Goal: Task Accomplishment & Management: Use online tool/utility

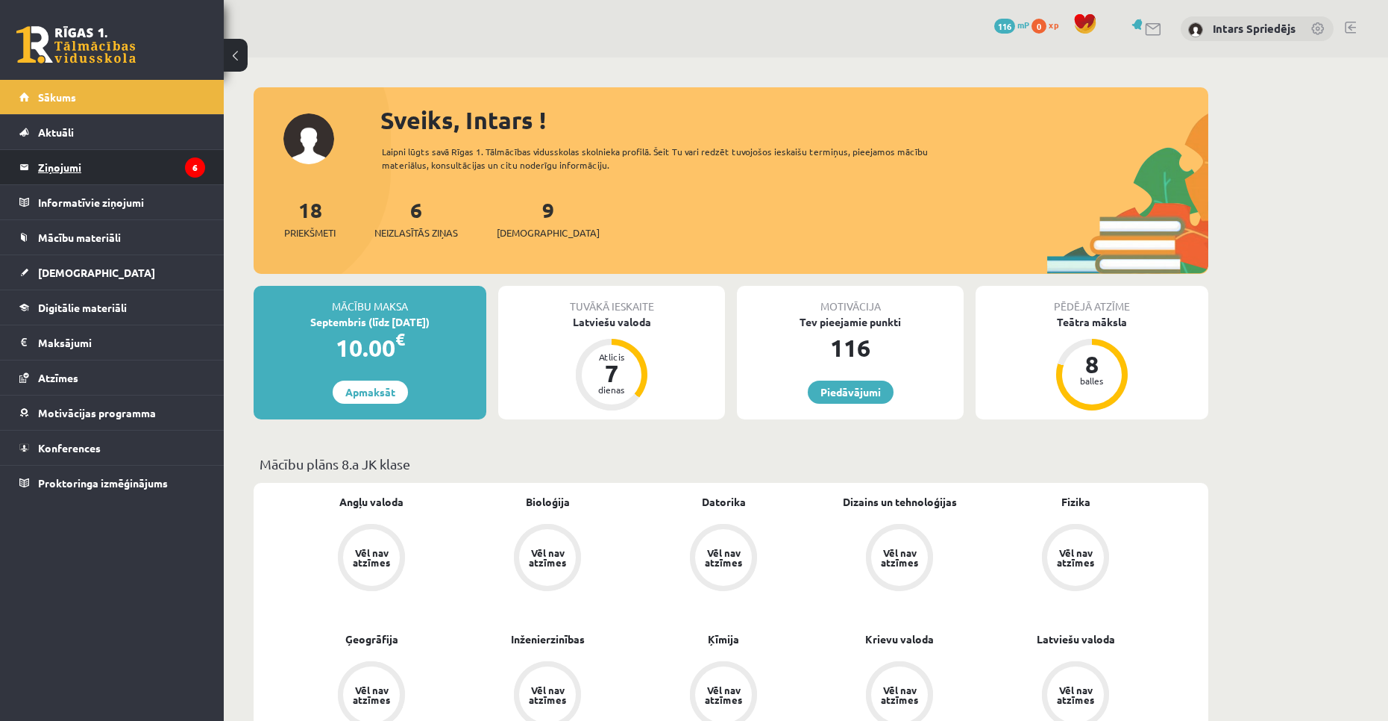
click at [137, 172] on legend "Ziņojumi 6" at bounding box center [121, 167] width 167 height 34
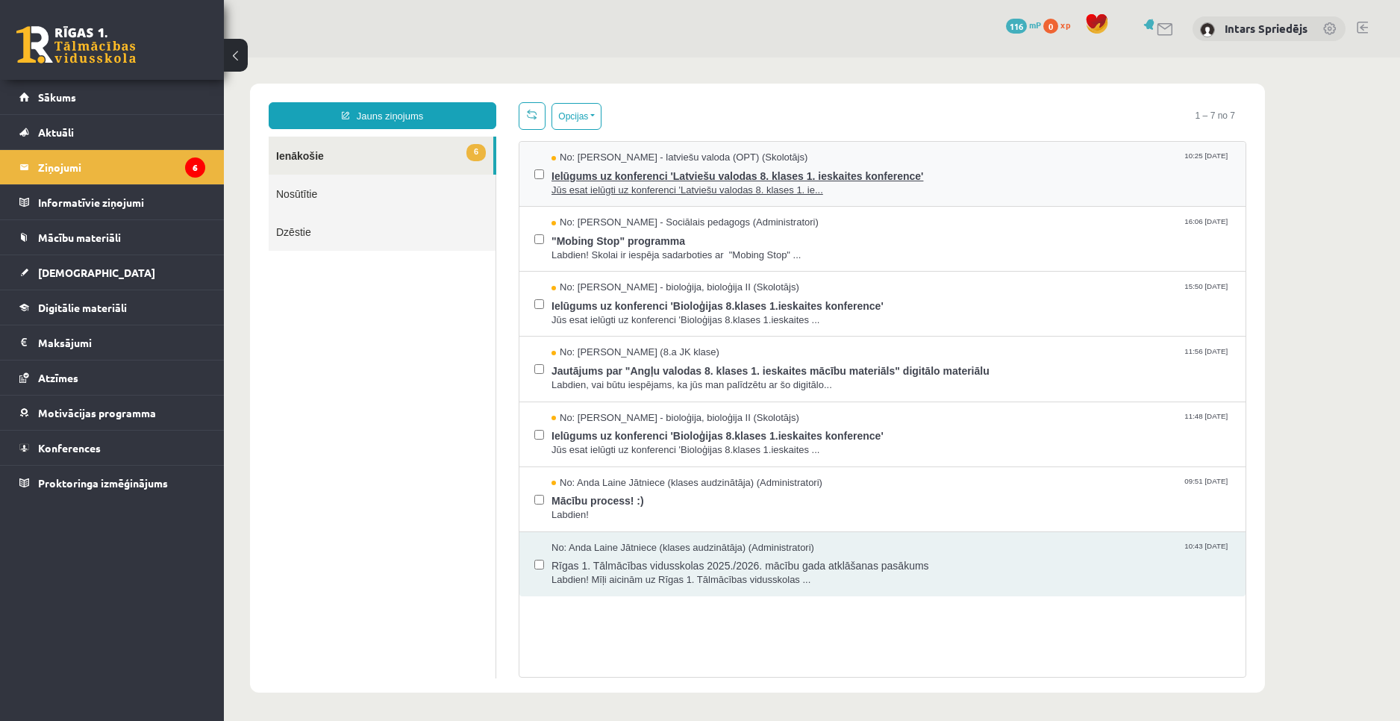
click at [798, 178] on span "Ielūgums uz konferenci 'Latviešu valodas 8. klases 1. ieskaites konference'" at bounding box center [890, 174] width 679 height 19
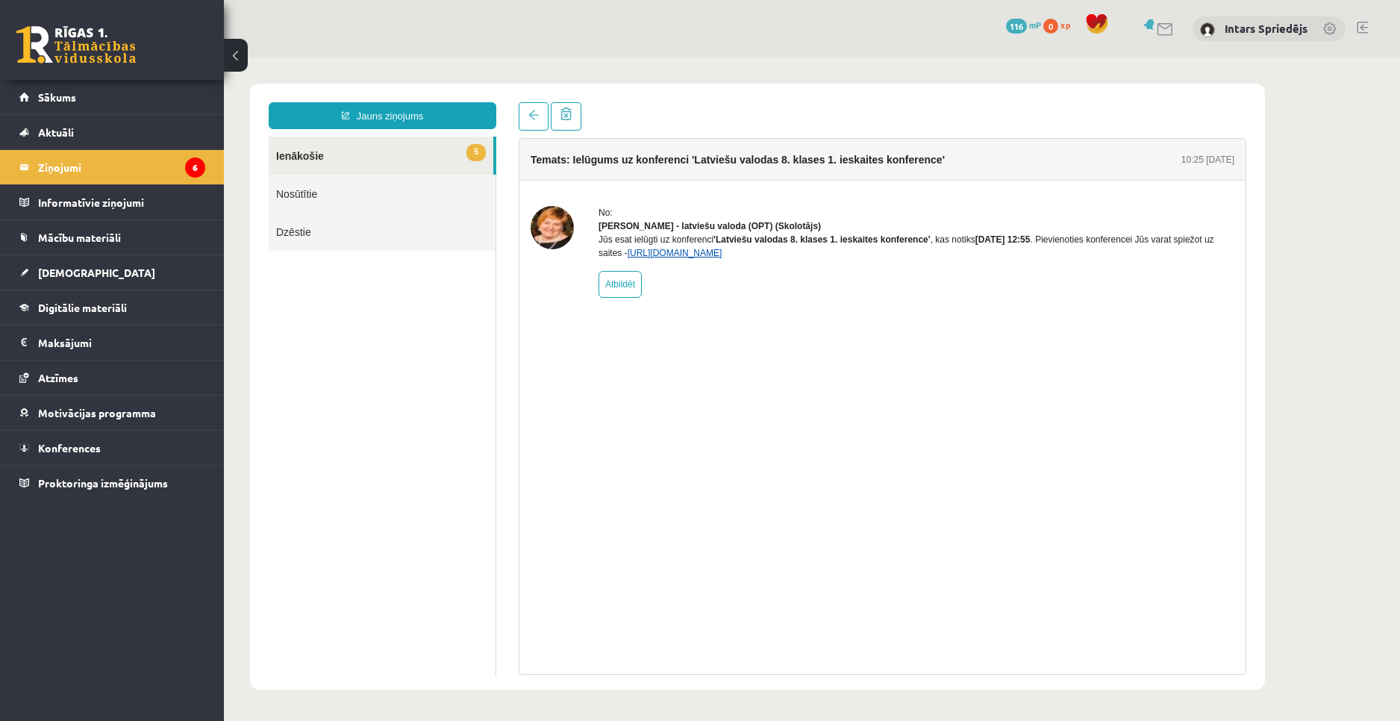
click at [722, 258] on link "[URL][DOMAIN_NAME]" at bounding box center [674, 253] width 95 height 10
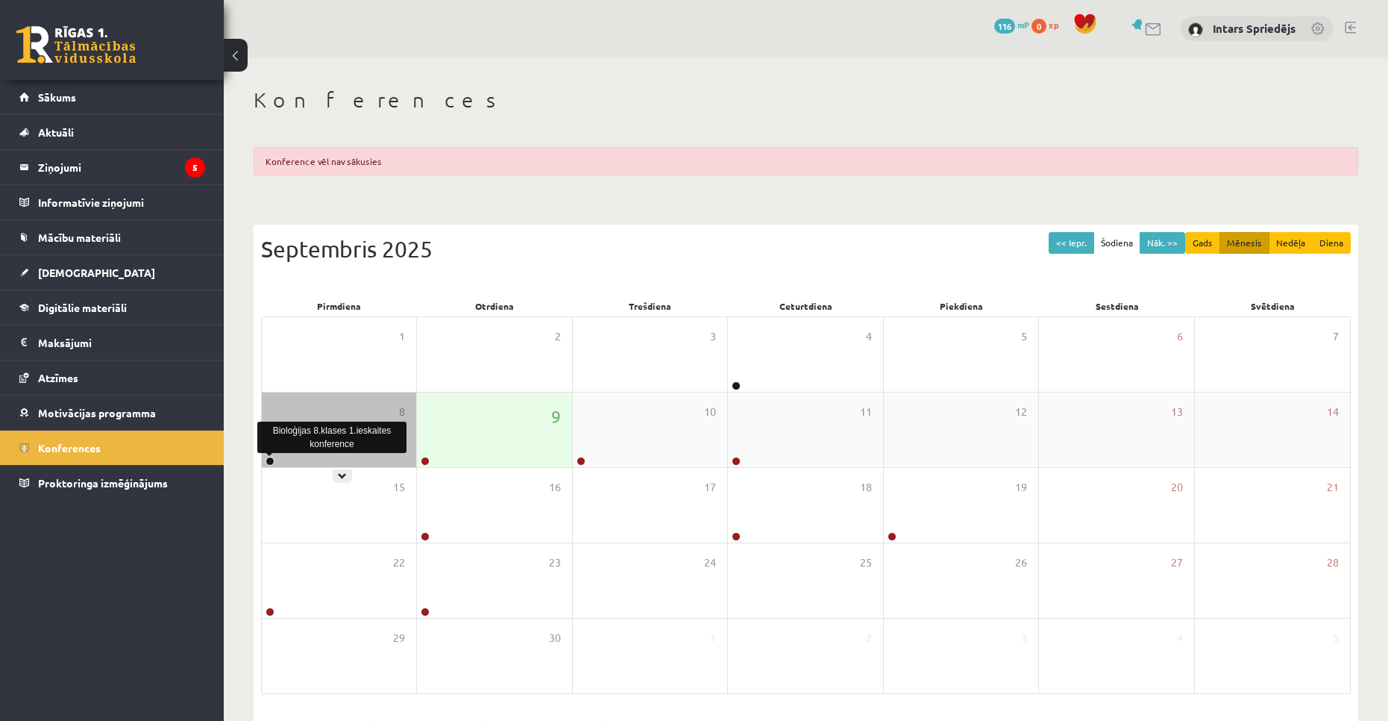
click at [270, 458] on link at bounding box center [270, 461] width 9 height 9
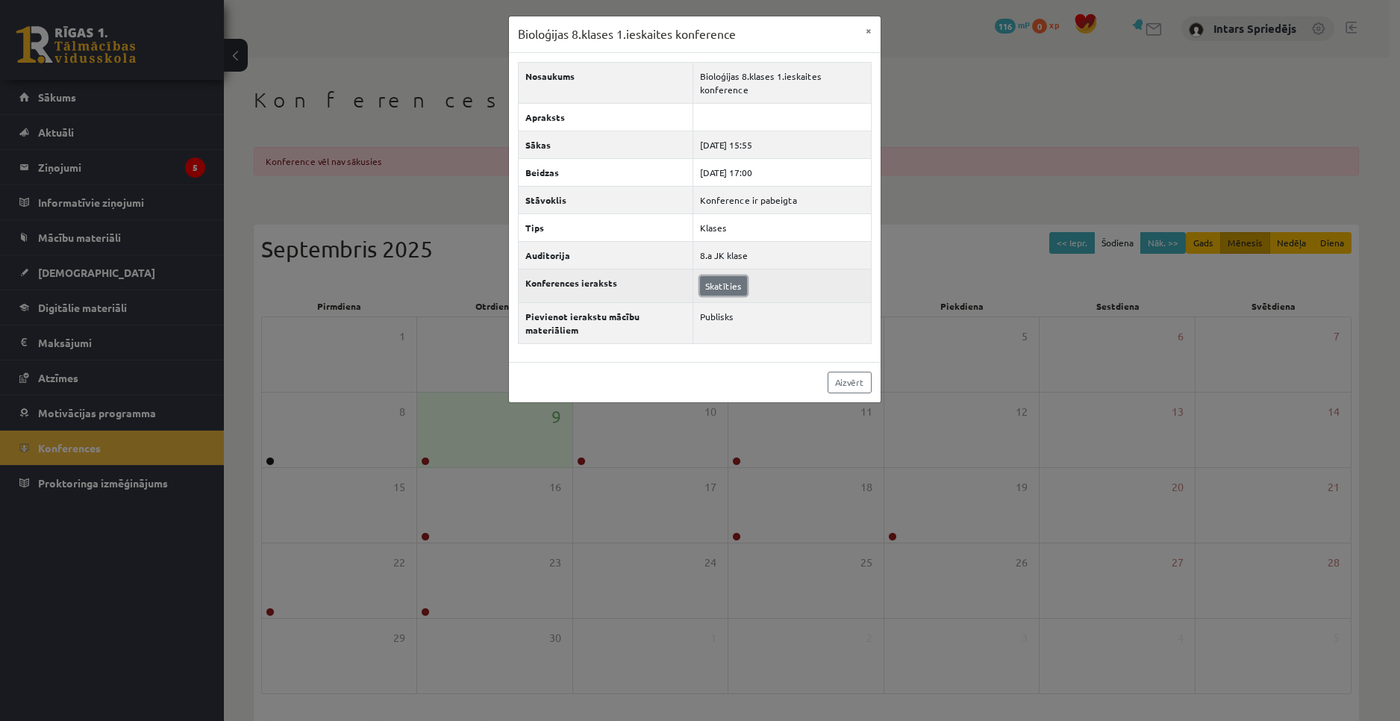
click at [721, 284] on link "Skatīties" at bounding box center [723, 285] width 47 height 19
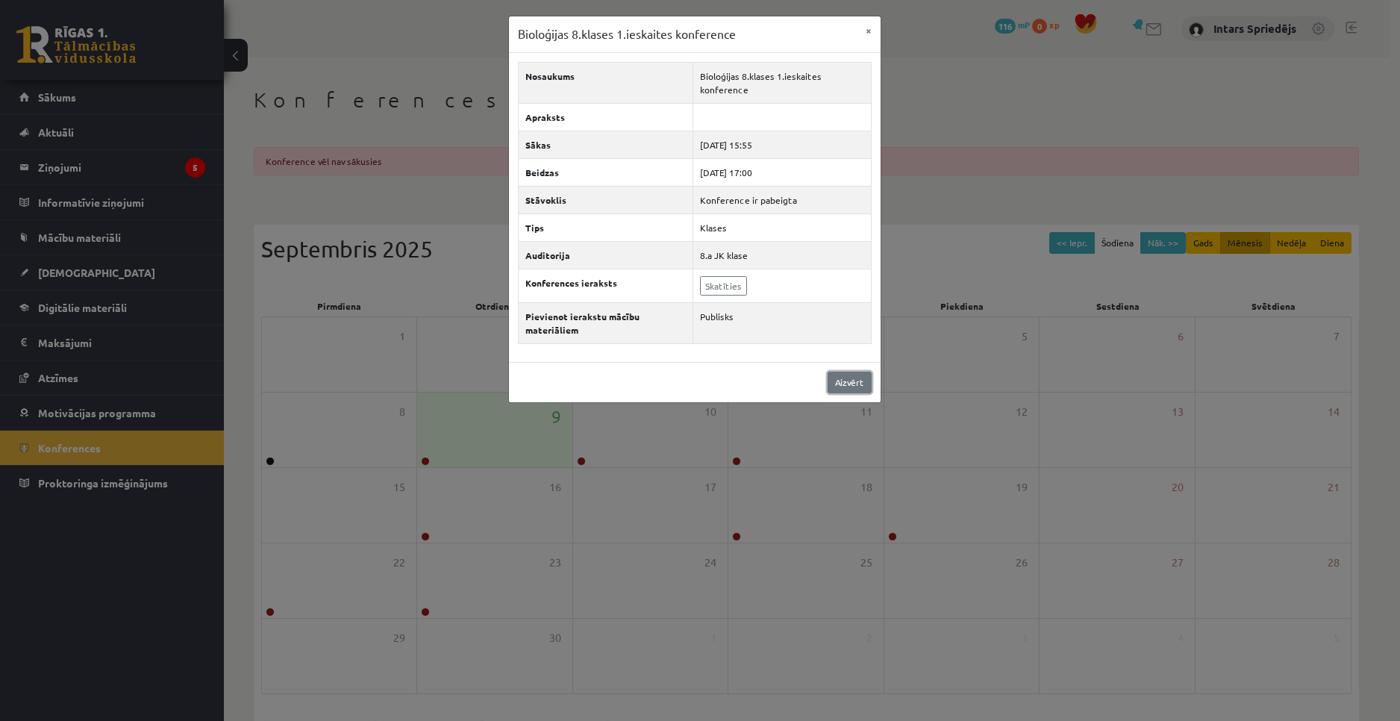
click at [852, 386] on link "Aizvērt" at bounding box center [849, 383] width 44 height 22
